Goal: Task Accomplishment & Management: Manage account settings

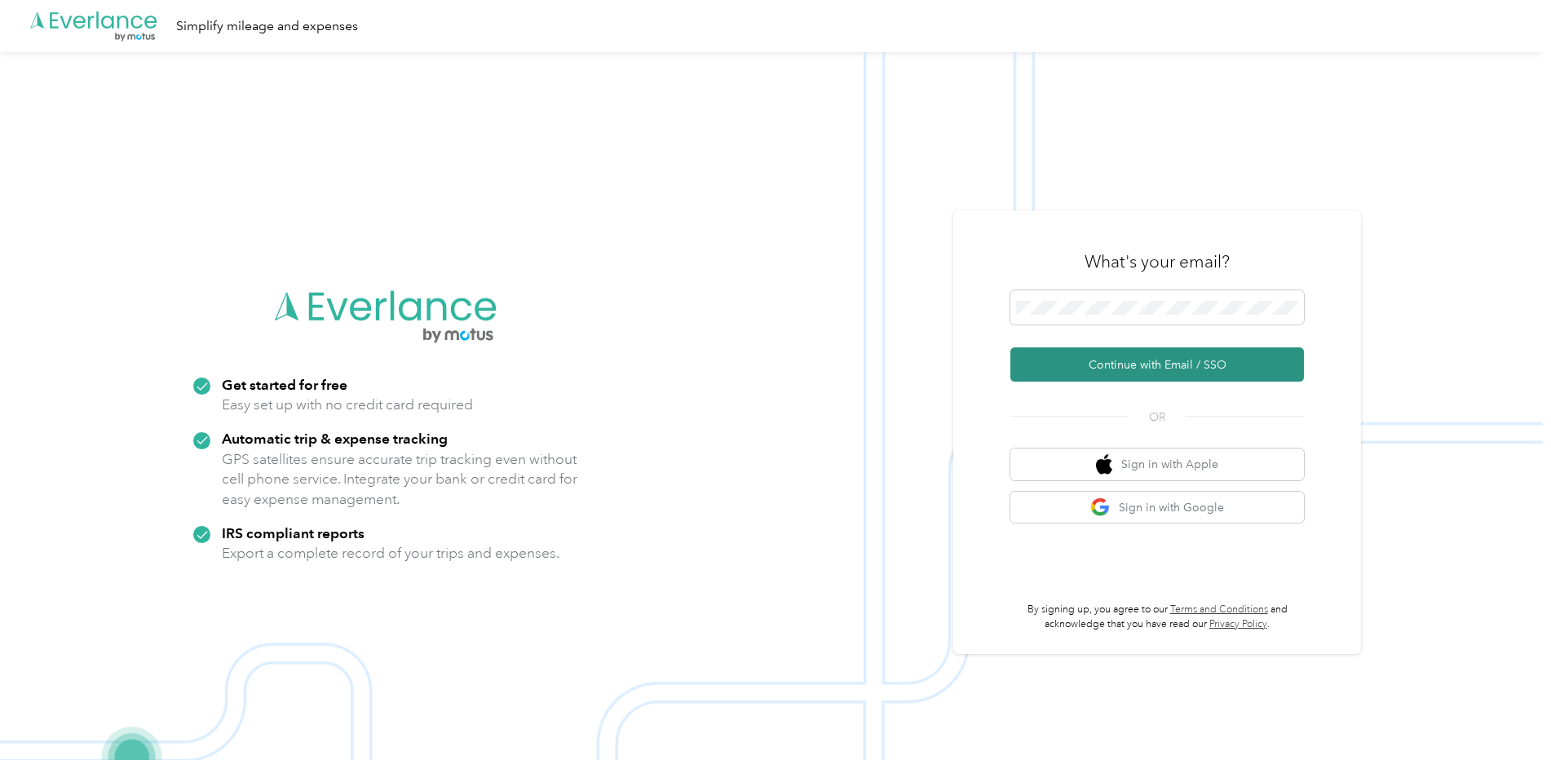
click at [1102, 365] on button "Continue with Email / SSO" at bounding box center [1157, 364] width 294 height 34
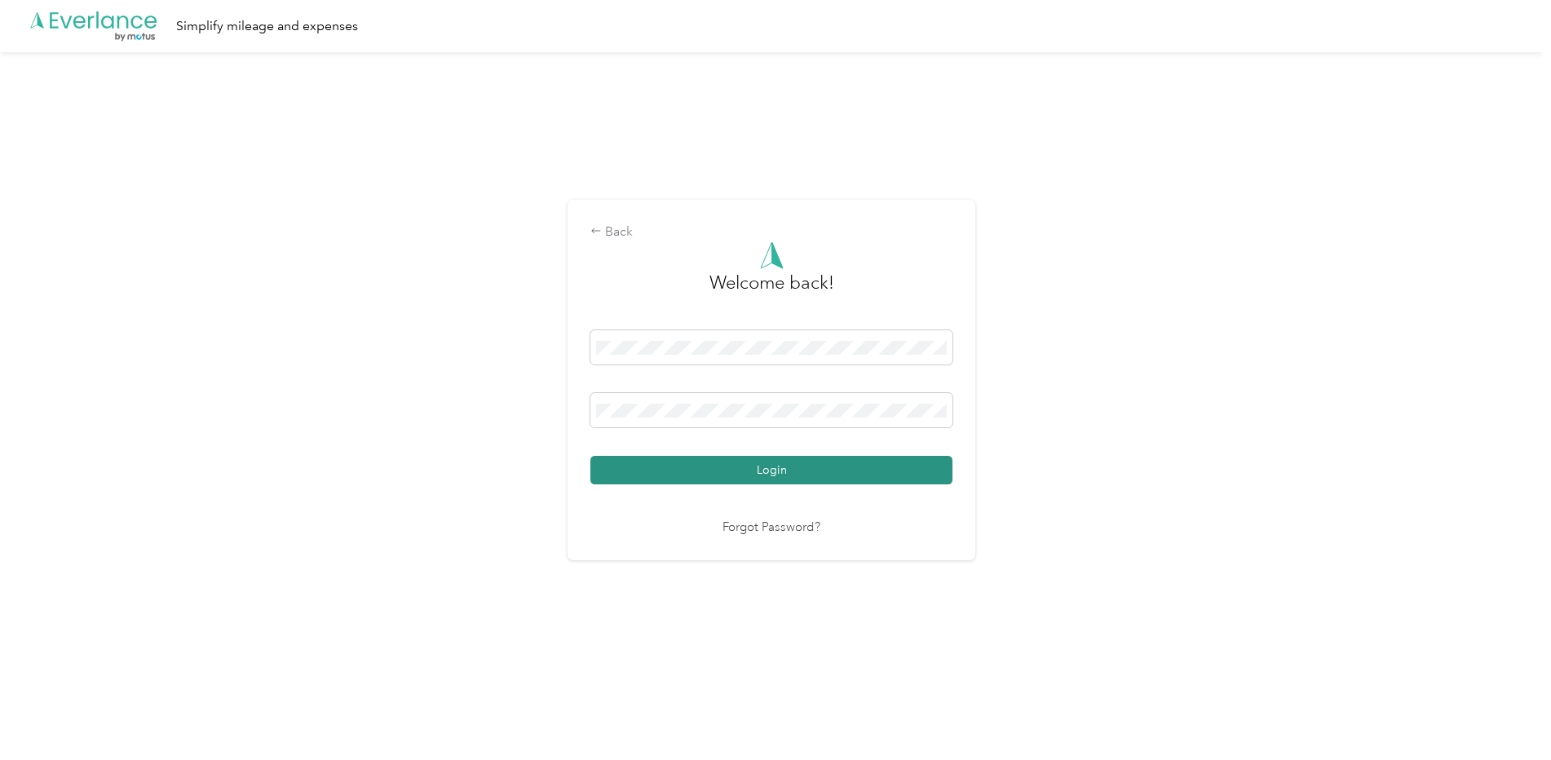
click at [749, 466] on button "Login" at bounding box center [771, 470] width 362 height 29
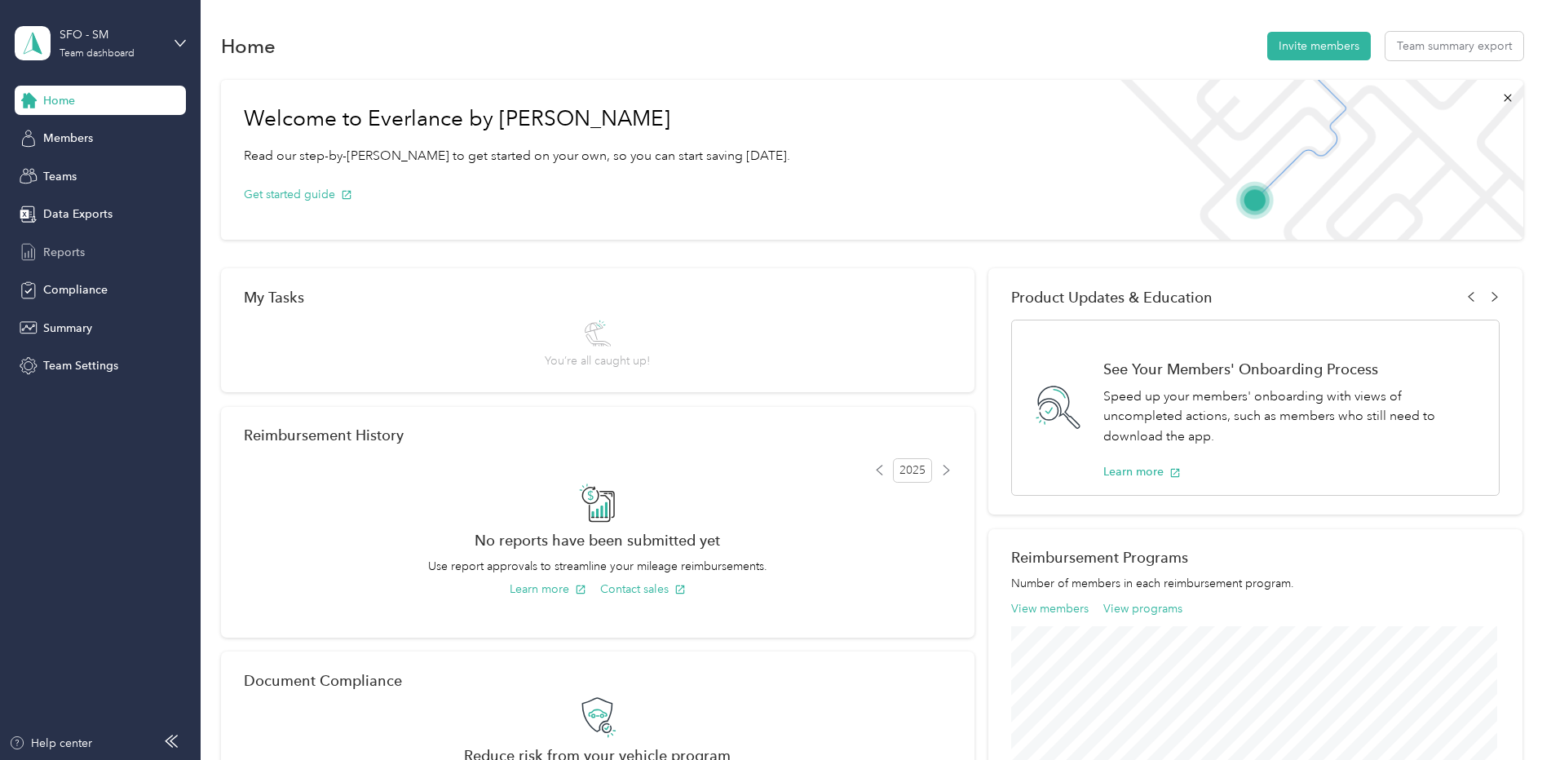
click at [45, 256] on span "Reports" at bounding box center [64, 252] width 42 height 17
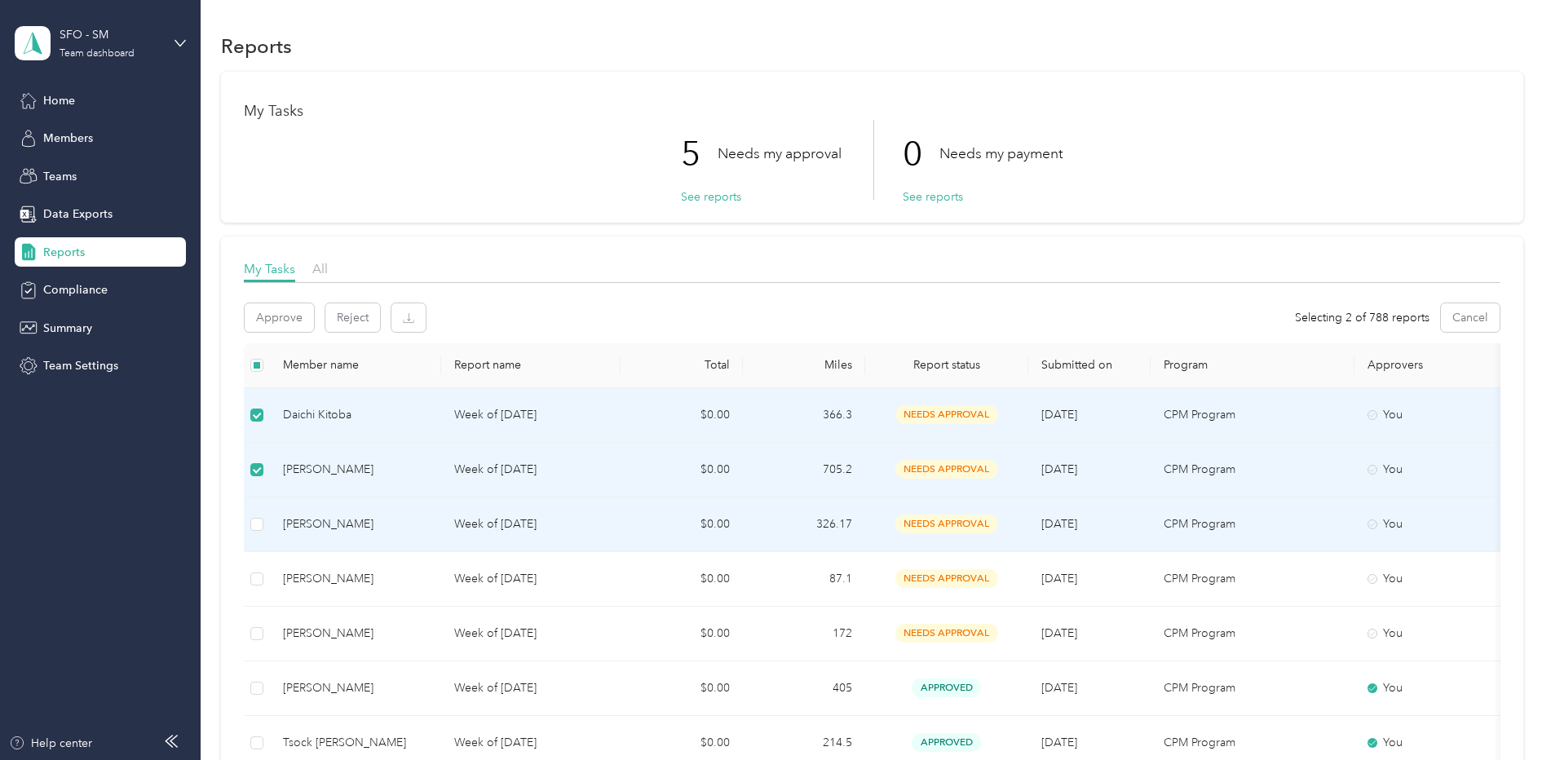
click at [256, 533] on td at bounding box center [257, 524] width 26 height 55
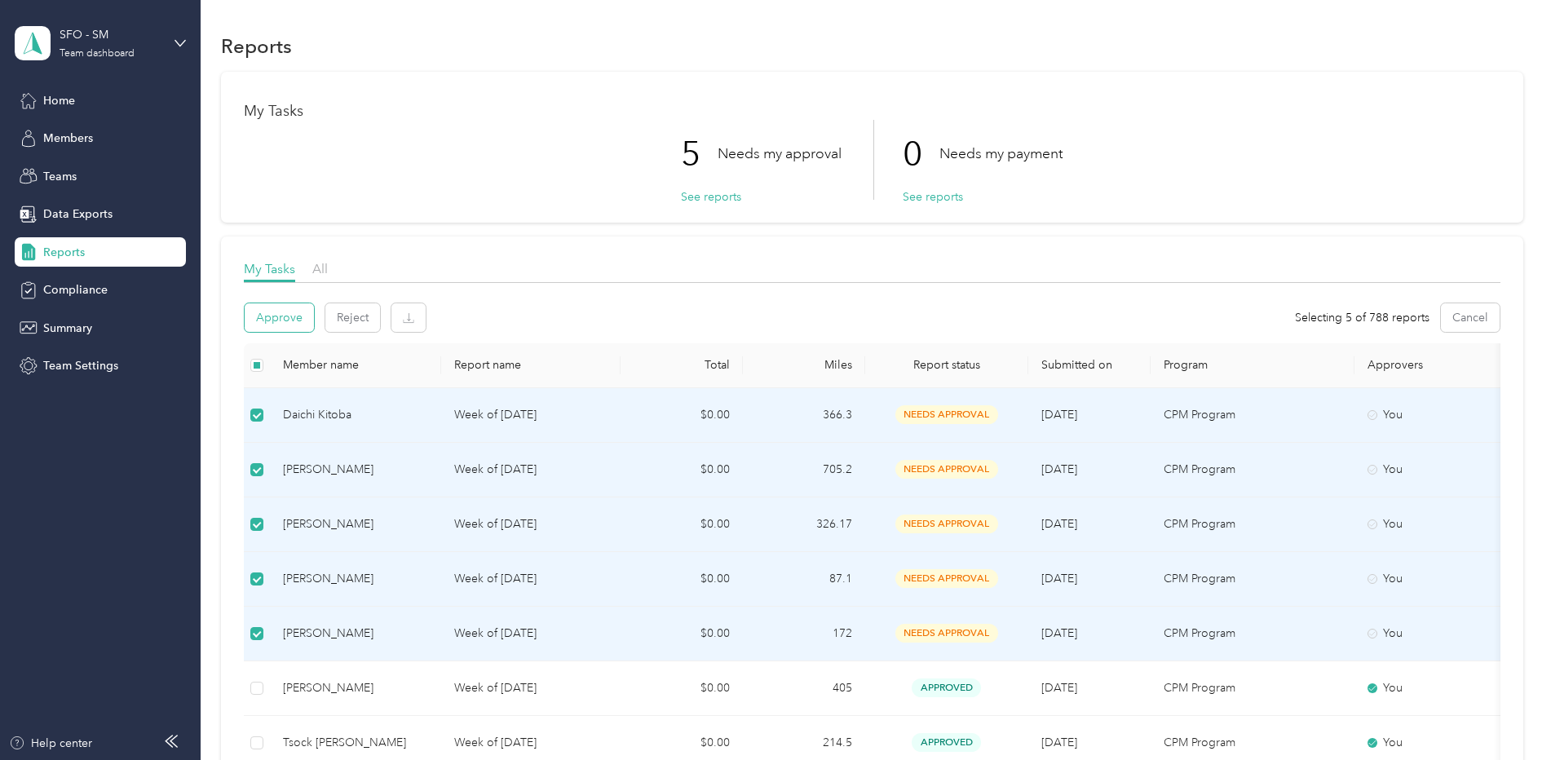
click at [276, 323] on button "Approve" at bounding box center [279, 317] width 69 height 29
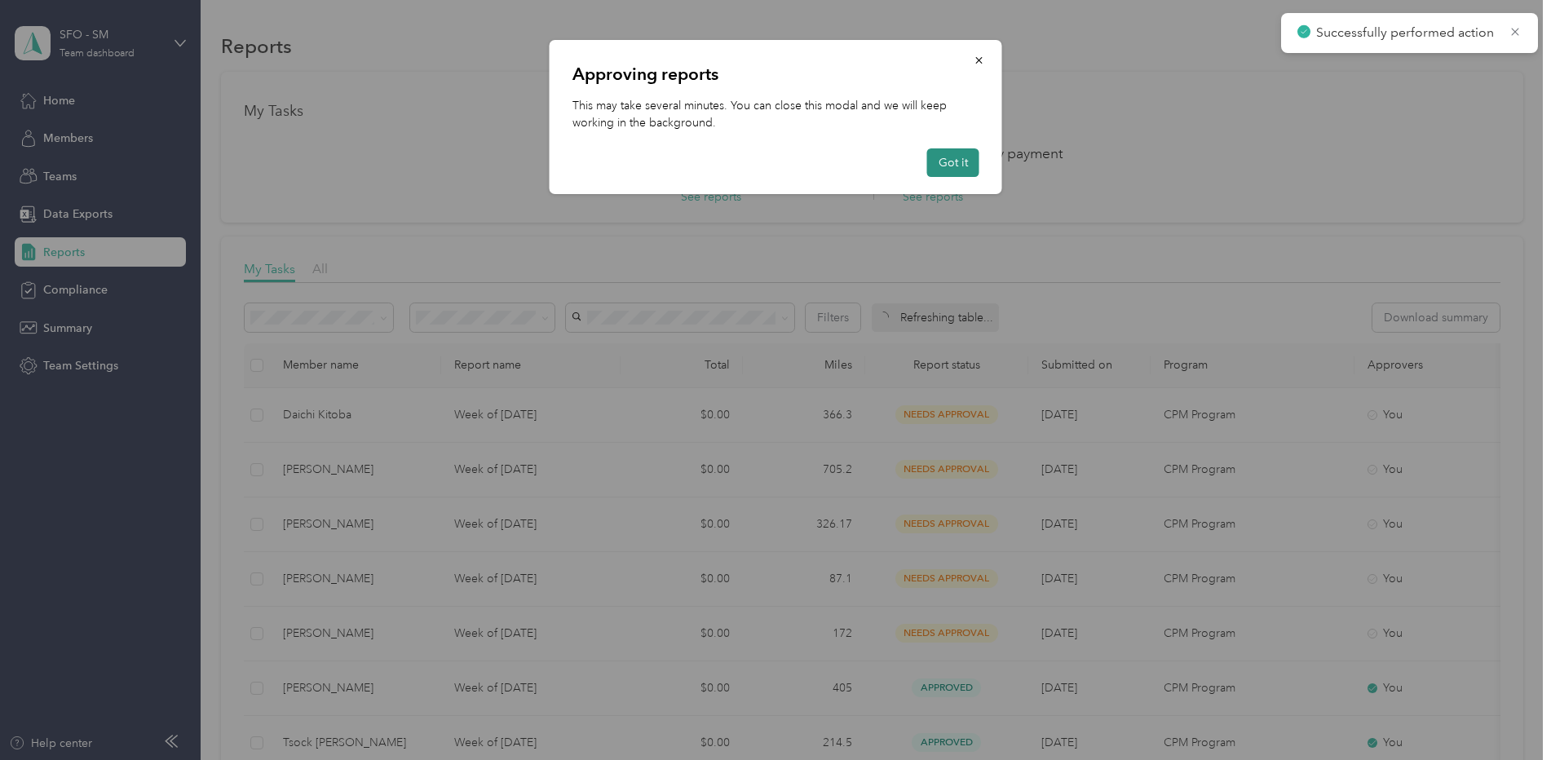
click at [954, 163] on button "Got it" at bounding box center [953, 162] width 52 height 29
